Goal: Task Accomplishment & Management: Use online tool/utility

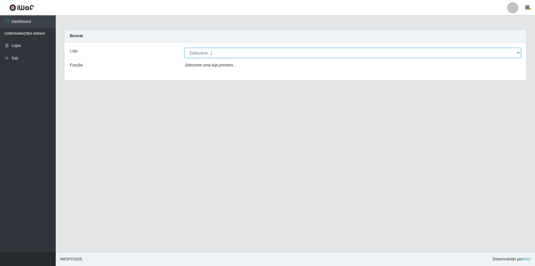
click at [214, 53] on select "[Selecione...] Atacado Vem - Loja 31 [GEOGRAPHIC_DATA]" at bounding box center [353, 53] width 336 height 10
select select "437"
click at [185, 48] on select "[Selecione...] Atacado Vem - Loja 31 [GEOGRAPHIC_DATA]" at bounding box center [353, 53] width 336 height 10
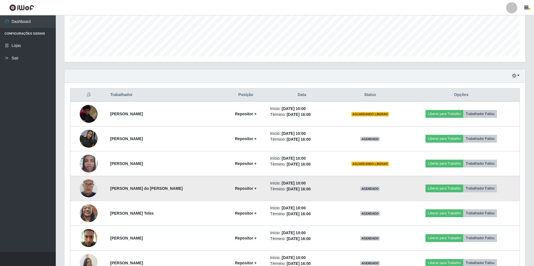
scroll to position [195, 0]
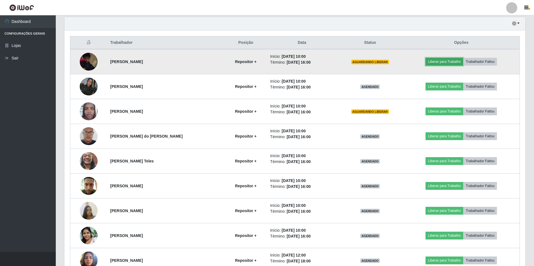
click at [448, 62] on button "Liberar para Trabalho" at bounding box center [444, 62] width 38 height 8
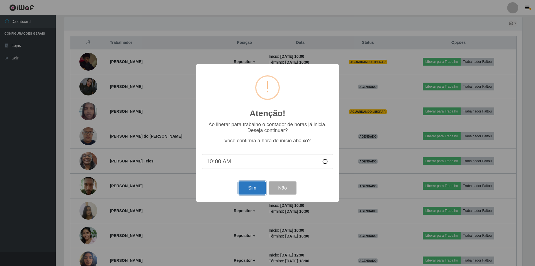
click at [252, 190] on button "Sim" at bounding box center [251, 187] width 27 height 13
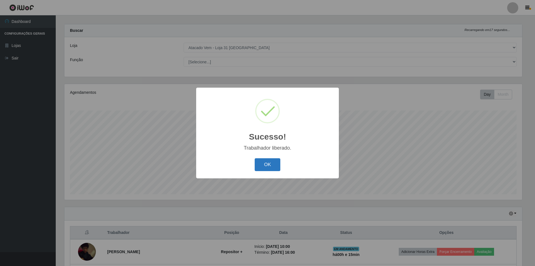
click at [264, 160] on button "OK" at bounding box center [268, 164] width 26 height 13
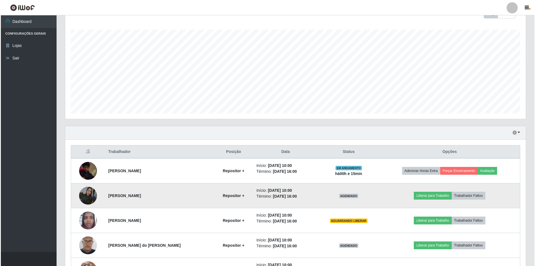
scroll to position [89, 0]
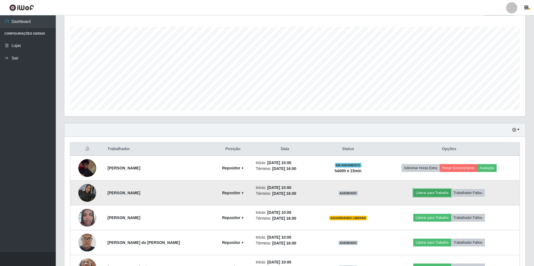
click at [430, 191] on button "Liberar para Trabalho" at bounding box center [432, 193] width 38 height 8
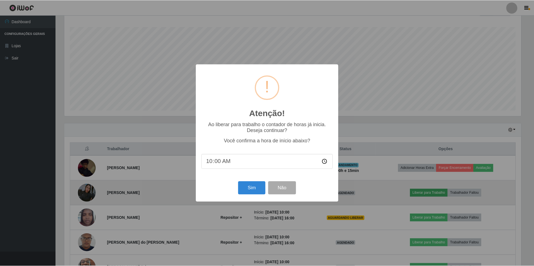
scroll to position [116, 458]
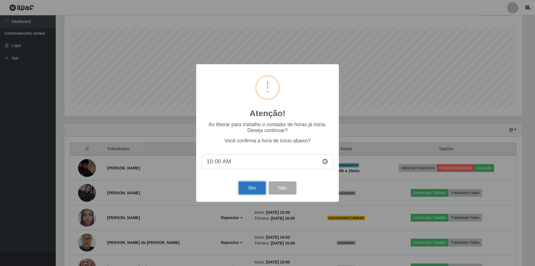
click at [252, 188] on button "Sim" at bounding box center [251, 187] width 27 height 13
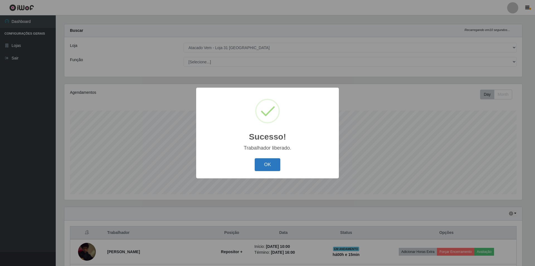
click at [261, 166] on button "OK" at bounding box center [268, 164] width 26 height 13
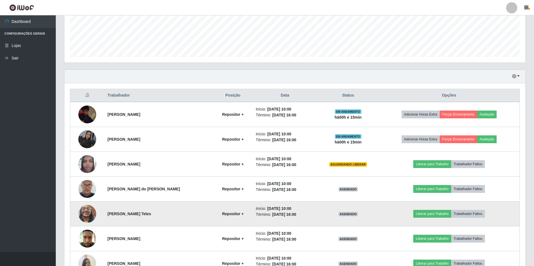
scroll to position [145, 0]
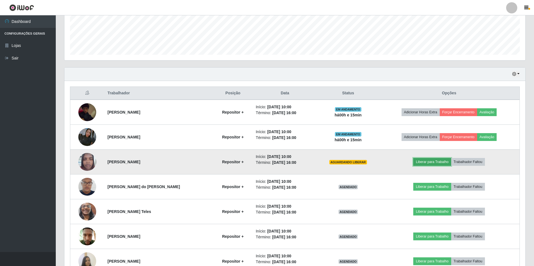
click at [435, 161] on button "Liberar para Trabalho" at bounding box center [432, 162] width 38 height 8
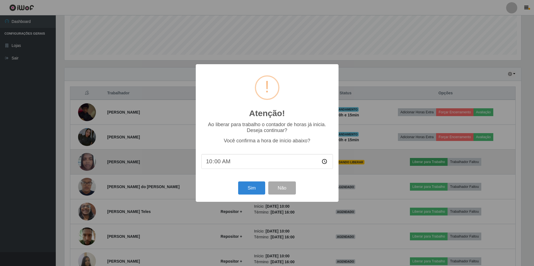
scroll to position [116, 458]
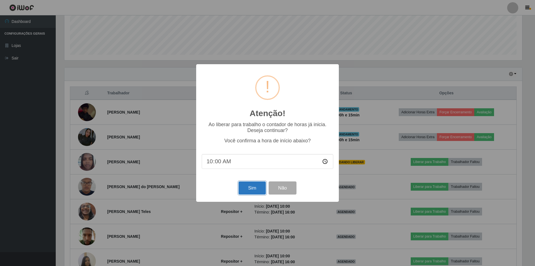
click at [251, 190] on button "Sim" at bounding box center [251, 187] width 27 height 13
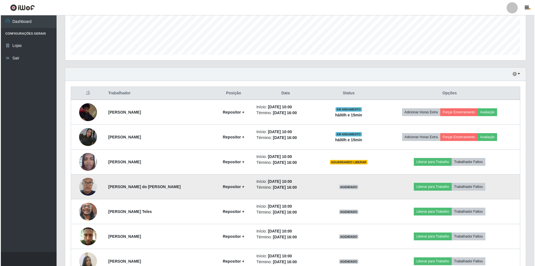
scroll to position [0, 0]
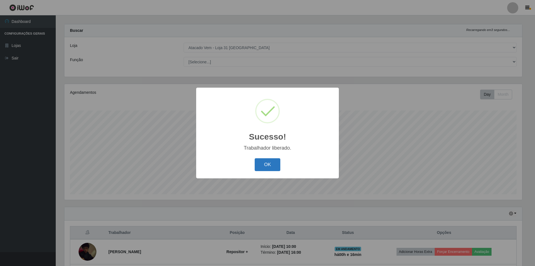
click at [276, 167] on button "OK" at bounding box center [268, 164] width 26 height 13
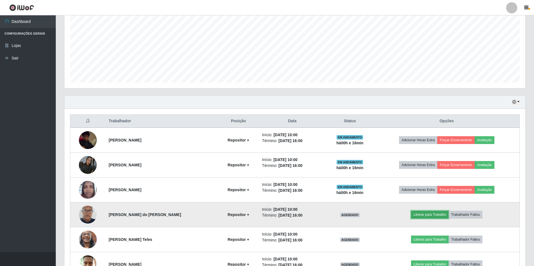
click at [424, 213] on button "Liberar para Trabalho" at bounding box center [430, 214] width 38 height 8
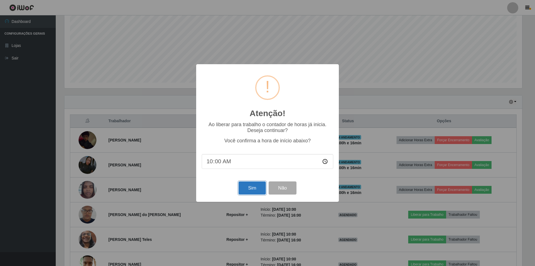
click at [254, 193] on button "Sim" at bounding box center [251, 187] width 27 height 13
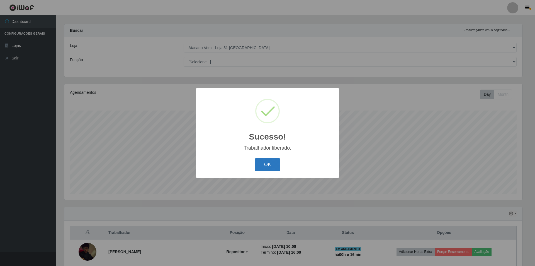
click at [265, 165] on button "OK" at bounding box center [268, 164] width 26 height 13
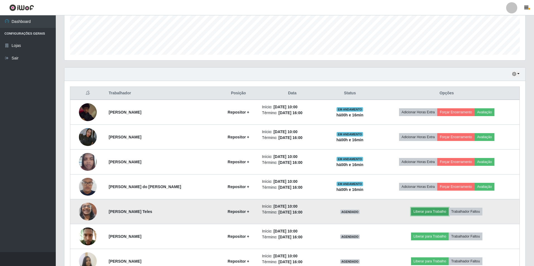
click at [431, 211] on button "Liberar para Trabalho" at bounding box center [430, 211] width 38 height 8
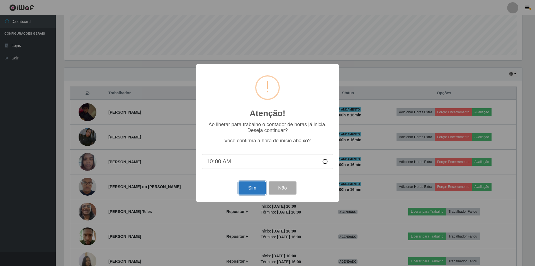
click at [258, 187] on button "Sim" at bounding box center [251, 187] width 27 height 13
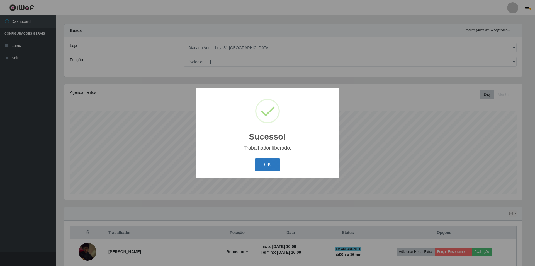
click at [272, 165] on button "OK" at bounding box center [268, 164] width 26 height 13
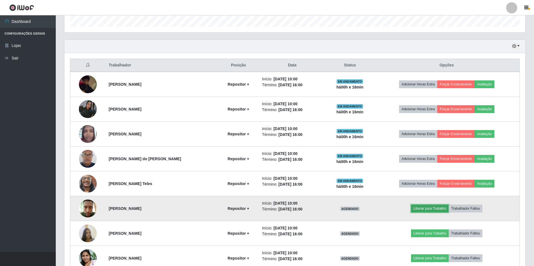
click at [427, 208] on button "Liberar para Trabalho" at bounding box center [430, 208] width 38 height 8
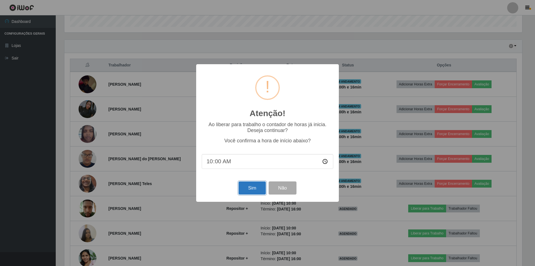
click at [257, 190] on button "Sim" at bounding box center [251, 187] width 27 height 13
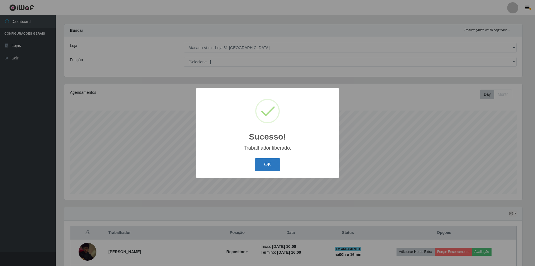
click at [273, 168] on button "OK" at bounding box center [268, 164] width 26 height 13
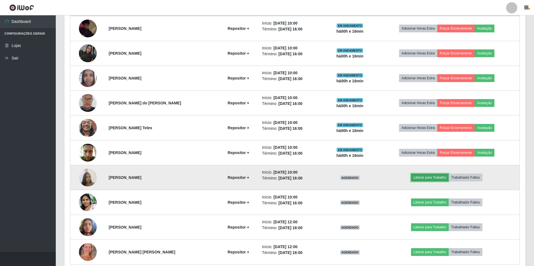
click at [423, 177] on button "Liberar para Trabalho" at bounding box center [430, 177] width 38 height 8
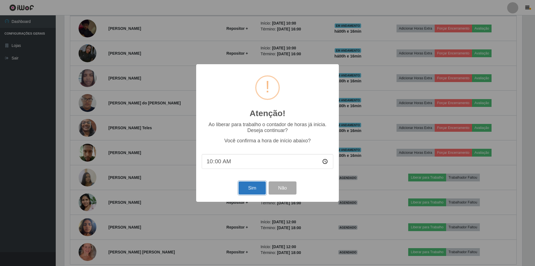
click at [253, 192] on button "Sim" at bounding box center [251, 187] width 27 height 13
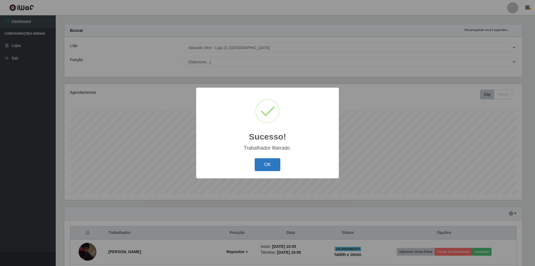
click at [269, 165] on button "OK" at bounding box center [268, 164] width 26 height 13
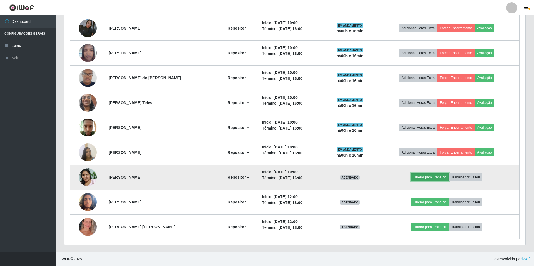
click at [430, 176] on button "Liberar para Trabalho" at bounding box center [430, 177] width 38 height 8
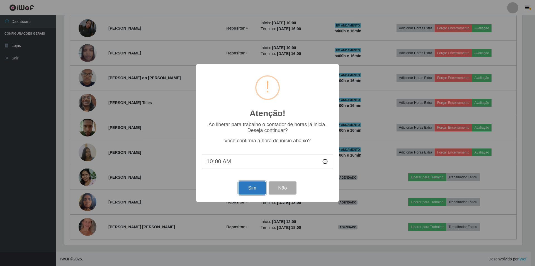
click at [248, 192] on button "Sim" at bounding box center [251, 187] width 27 height 13
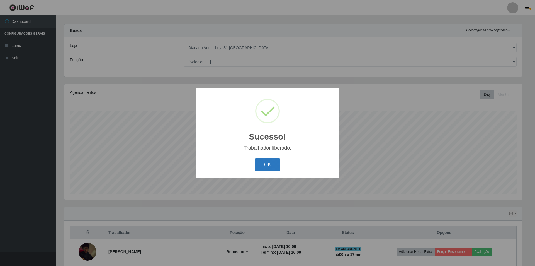
click at [273, 166] on button "OK" at bounding box center [268, 164] width 26 height 13
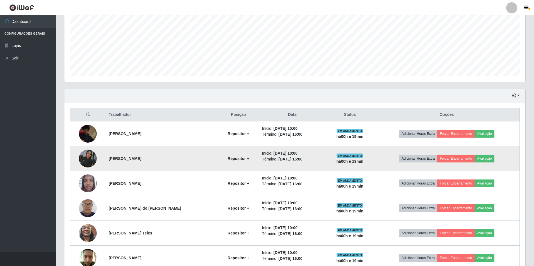
scroll to position [3, 0]
